Goal: Task Accomplishment & Management: Manage account settings

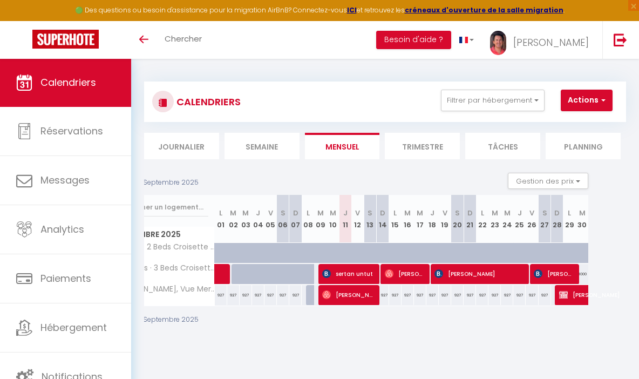
scroll to position [0, 71]
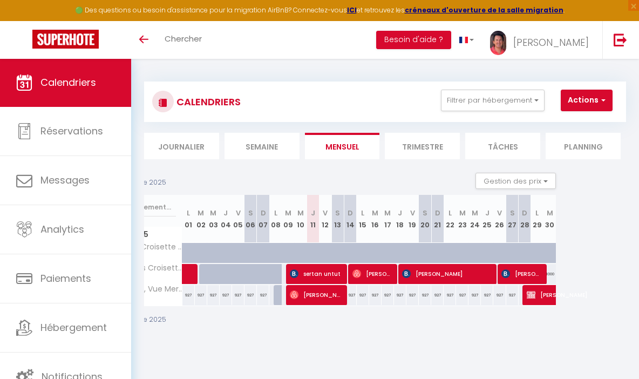
click at [348, 268] on div at bounding box center [354, 274] width 12 height 21
click at [337, 277] on span "sertan untut" at bounding box center [317, 273] width 54 height 21
select select "OK"
select select "KO"
select select "1"
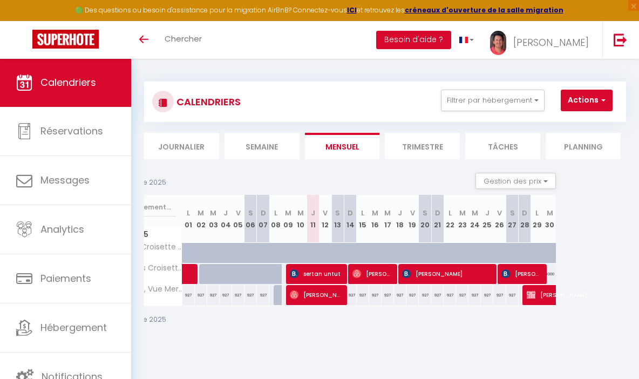
select select "1"
select select
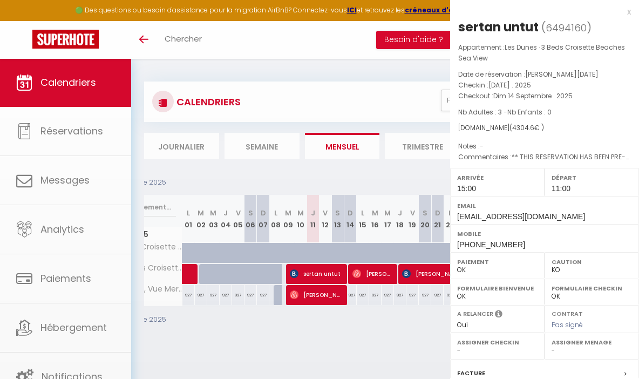
click at [337, 277] on div at bounding box center [319, 189] width 639 height 379
select select
select select "16356"
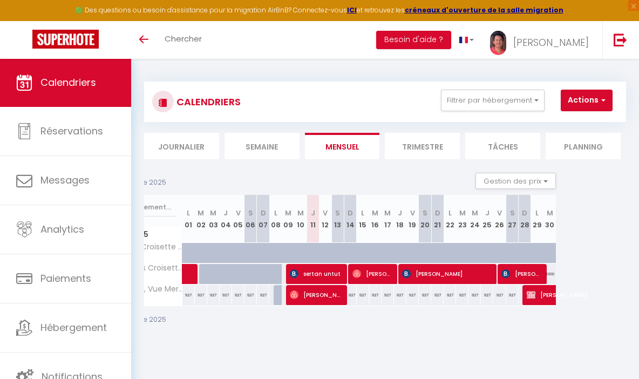
click at [337, 277] on span "sertan untut" at bounding box center [317, 273] width 54 height 21
